Goal: Task Accomplishment & Management: Manage account settings

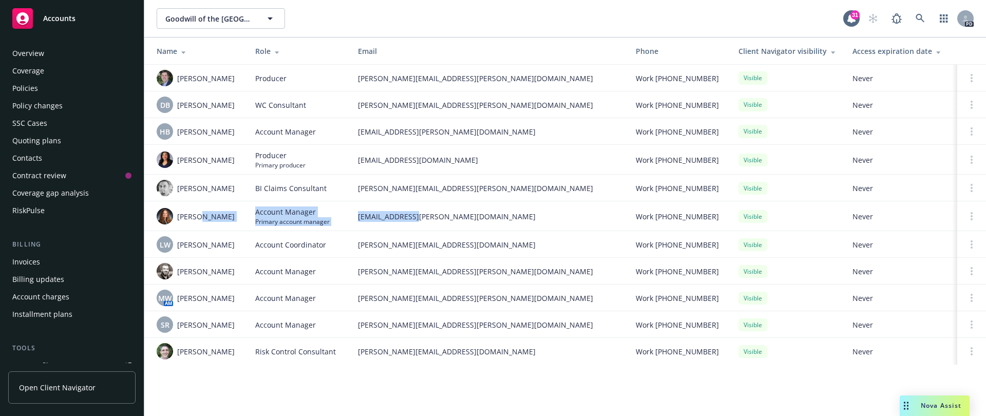
scroll to position [271, 0]
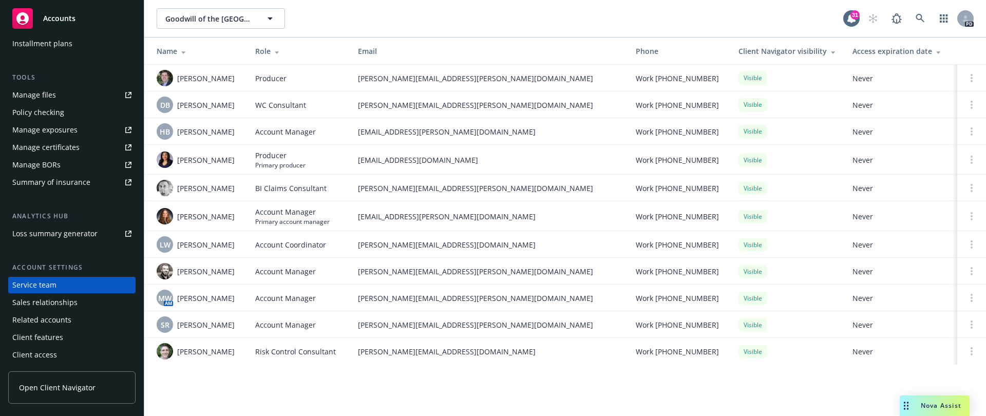
click at [483, 11] on div "Goodwill of the [GEOGRAPHIC_DATA] Goodwill of the [GEOGRAPHIC_DATA]" at bounding box center [500, 18] width 687 height 21
